Goal: Task Accomplishment & Management: Use online tool/utility

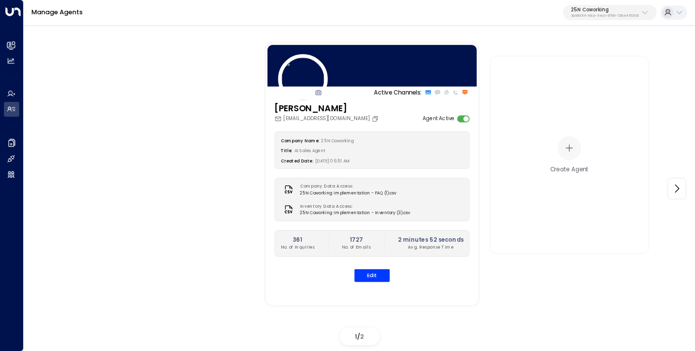
click at [598, 18] on button "25N Coworking 3b9800f4-81ca-4ec0-8758-72fbe4763f36" at bounding box center [610, 13] width 94 height 16
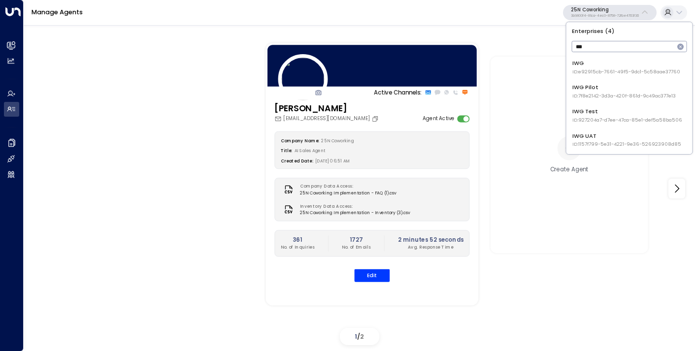
type input "***"
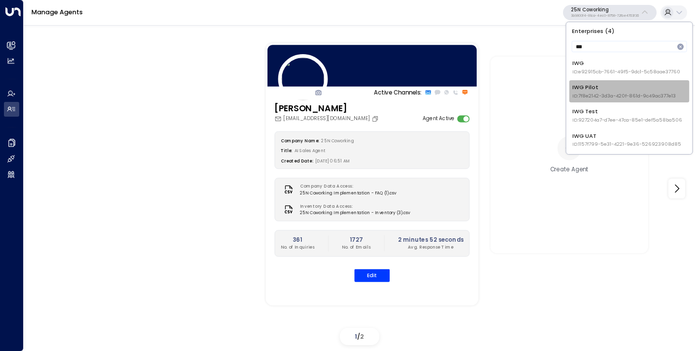
click at [638, 94] on span "ID: 7f8e2142-3d3a-420f-861d-9c49ac377e13" at bounding box center [623, 96] width 103 height 7
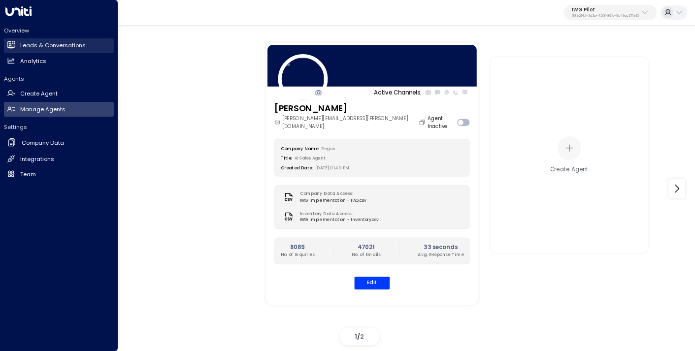
click at [33, 45] on h2 "Leads & Conversations" at bounding box center [52, 45] width 65 height 8
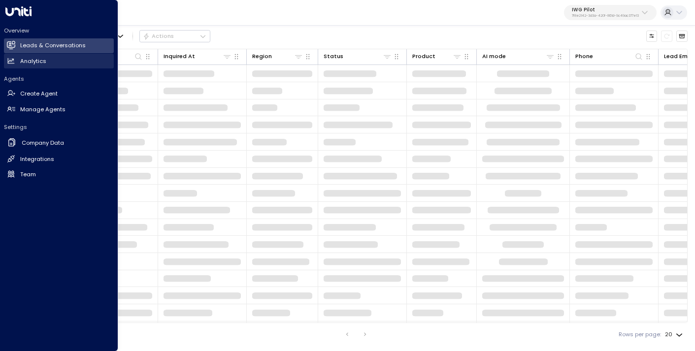
click at [33, 61] on h2 "Analytics" at bounding box center [33, 61] width 26 height 8
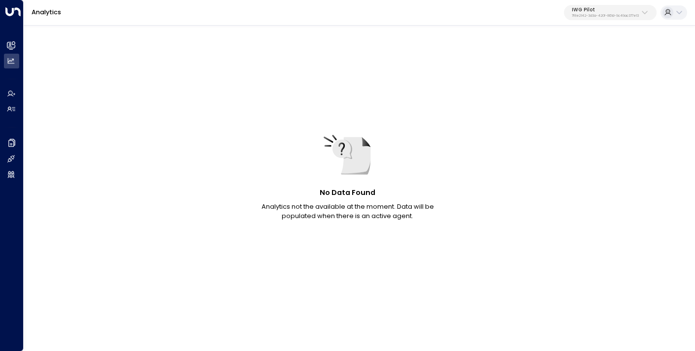
click at [594, 20] on button "IWG Pilot 7f8e2142-3d3a-420f-861d-9c49ac377e13" at bounding box center [610, 13] width 93 height 16
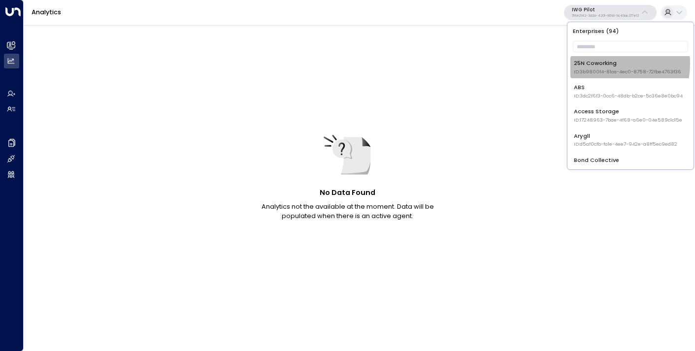
click at [597, 64] on div "25N Coworking ID: 3b9800f4-81ca-4ec0-8758-72fbe4763f36" at bounding box center [627, 67] width 107 height 16
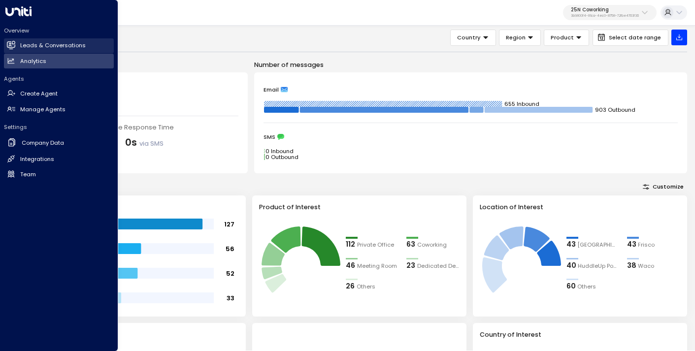
click at [53, 44] on h2 "Leads & Conversations" at bounding box center [52, 45] width 65 height 8
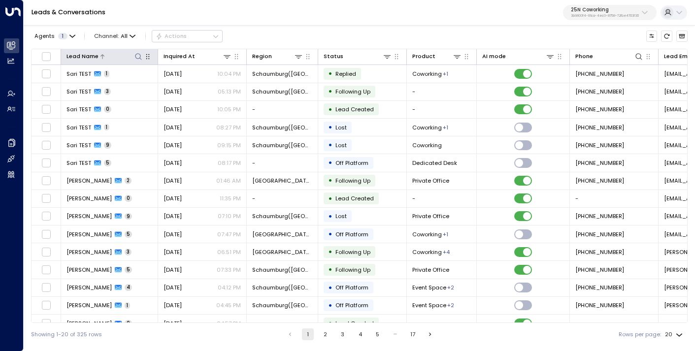
click at [138, 52] on button at bounding box center [137, 56] width 9 height 9
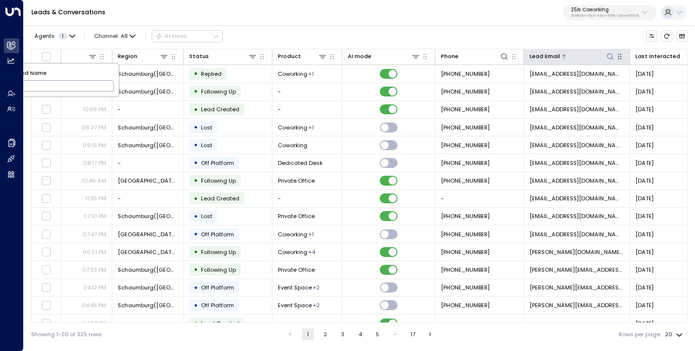
scroll to position [0, 158]
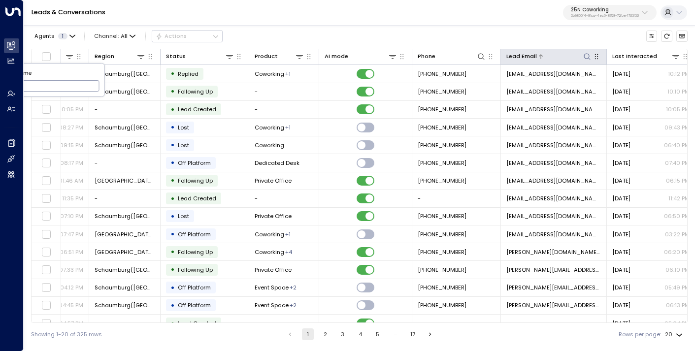
click at [588, 56] on icon at bounding box center [587, 57] width 8 height 8
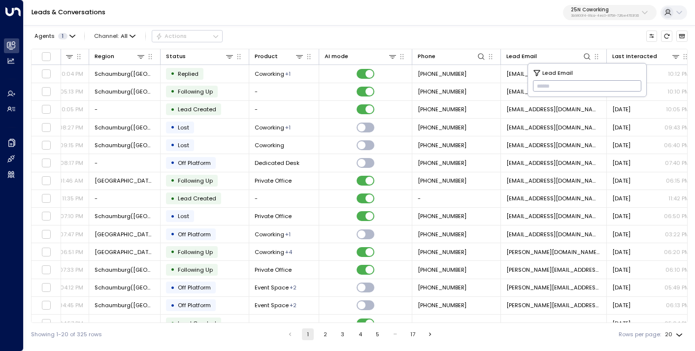
type input "**********"
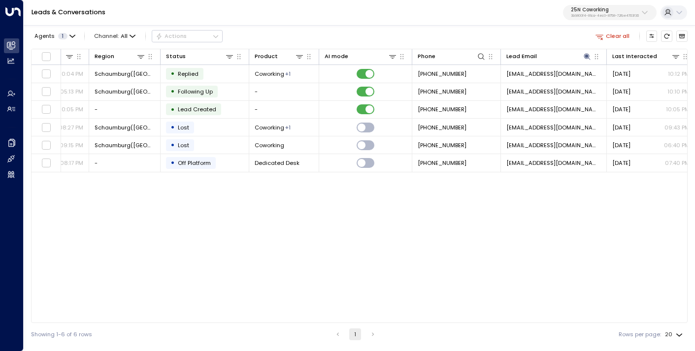
click at [252, 211] on div "Lead Name Inquired At Region Status Product AI mode Phone Lead Email Last Inter…" at bounding box center [359, 186] width 656 height 274
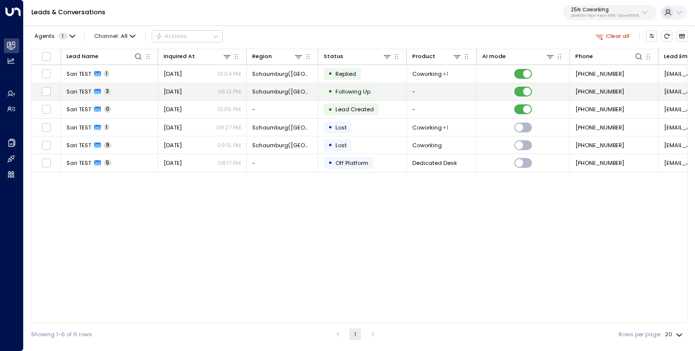
click at [182, 89] on span "[DATE]" at bounding box center [172, 92] width 18 height 8
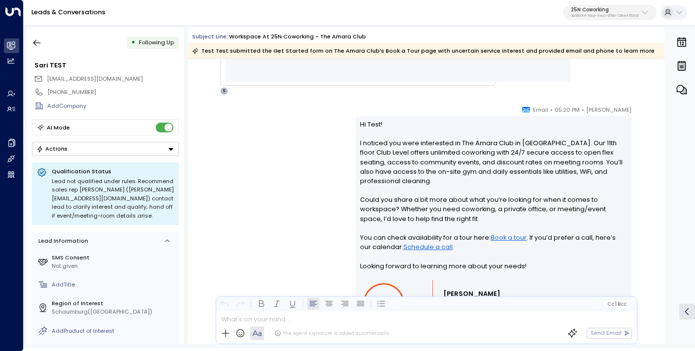
scroll to position [615, 0]
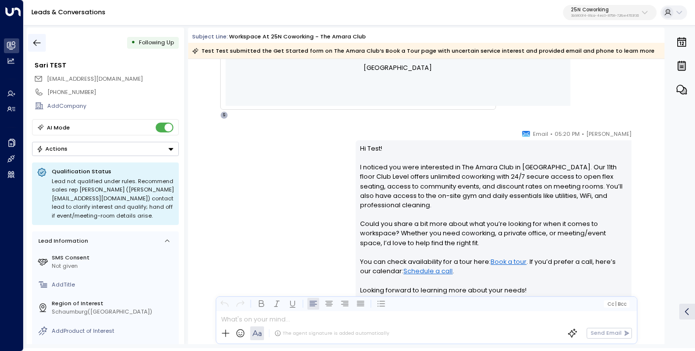
click at [36, 42] on icon "button" at bounding box center [37, 43] width 10 height 10
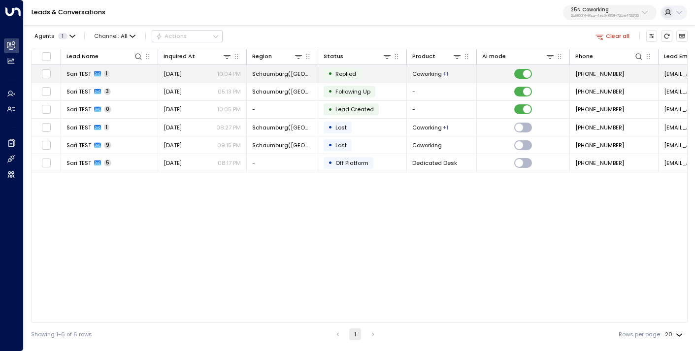
click at [136, 72] on td "Sari TEST 1" at bounding box center [109, 73] width 97 height 17
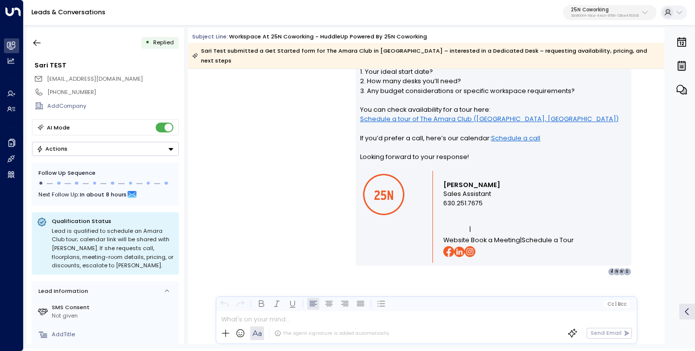
scroll to position [777, 0]
click at [37, 44] on icon "button" at bounding box center [37, 43] width 10 height 10
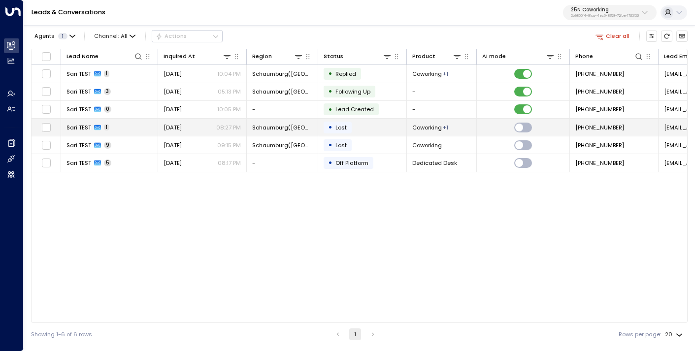
click at [177, 123] on td "[DATE] 08:27 PM" at bounding box center [202, 127] width 89 height 17
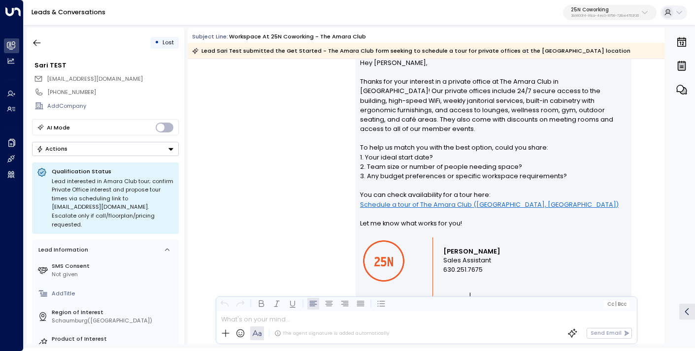
scroll to position [668, 0]
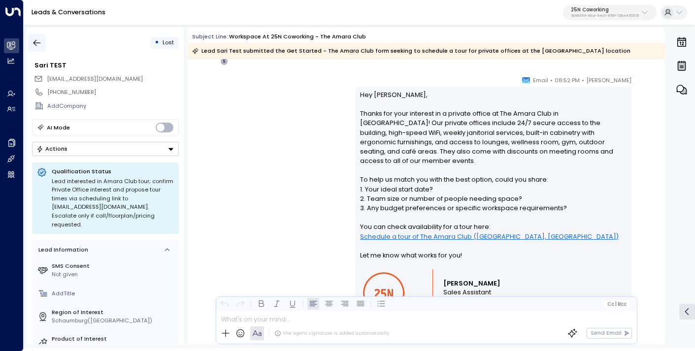
click at [32, 36] on button "button" at bounding box center [37, 43] width 18 height 18
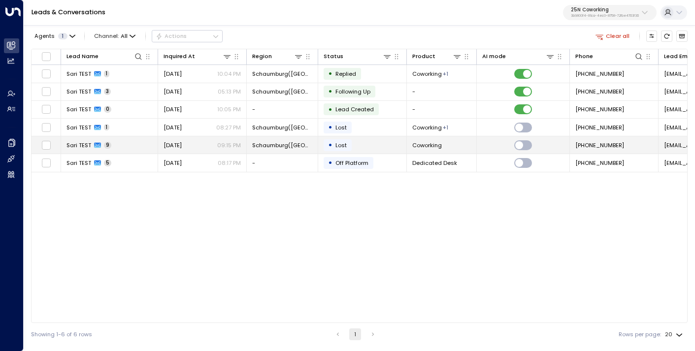
click at [118, 140] on td "Sari TEST 9" at bounding box center [109, 144] width 97 height 17
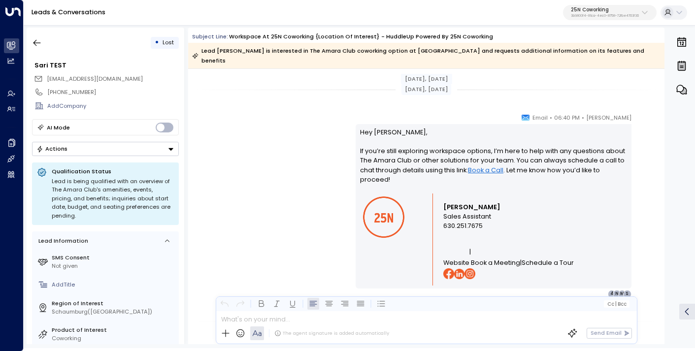
scroll to position [2303, 0]
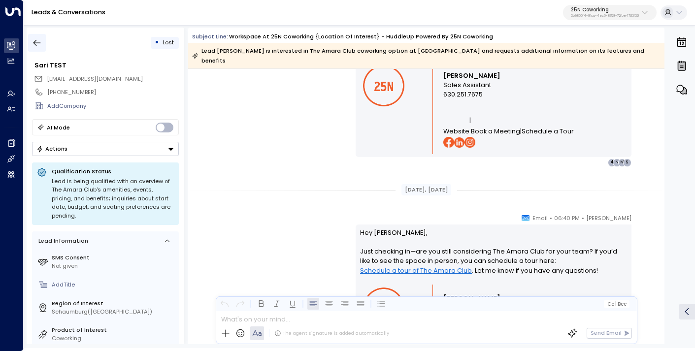
click at [36, 42] on icon "button" at bounding box center [37, 43] width 10 height 10
